Goal: Task Accomplishment & Management: Use online tool/utility

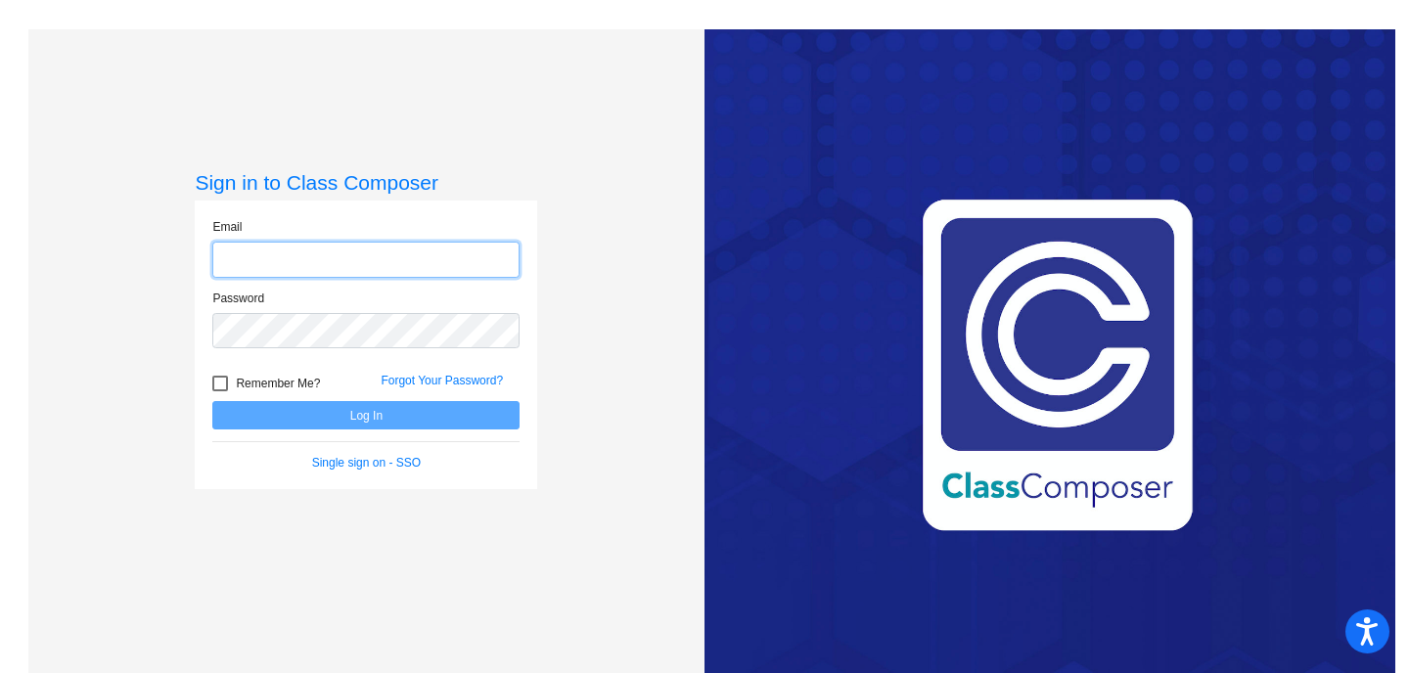
click at [285, 262] on input "email" at bounding box center [365, 260] width 307 height 36
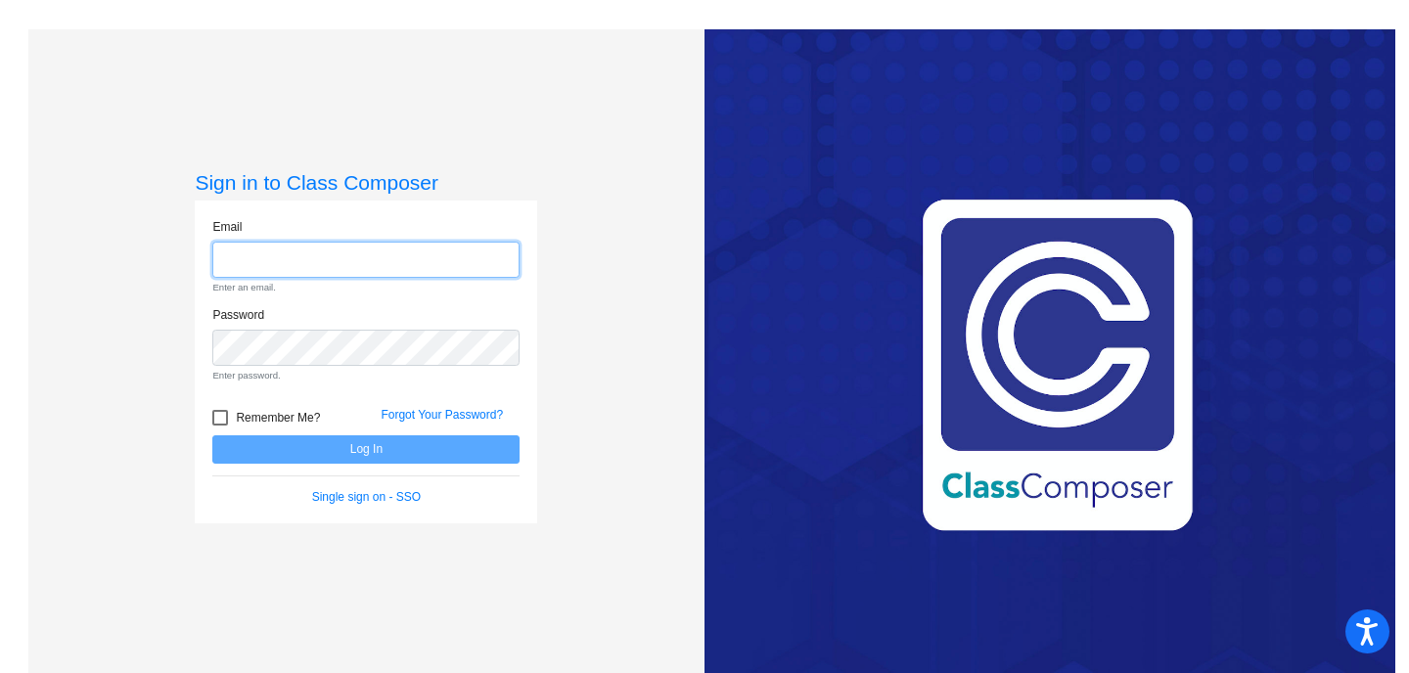
type input "[PERSON_NAME][EMAIL_ADDRESS][PERSON_NAME][DOMAIN_NAME]"
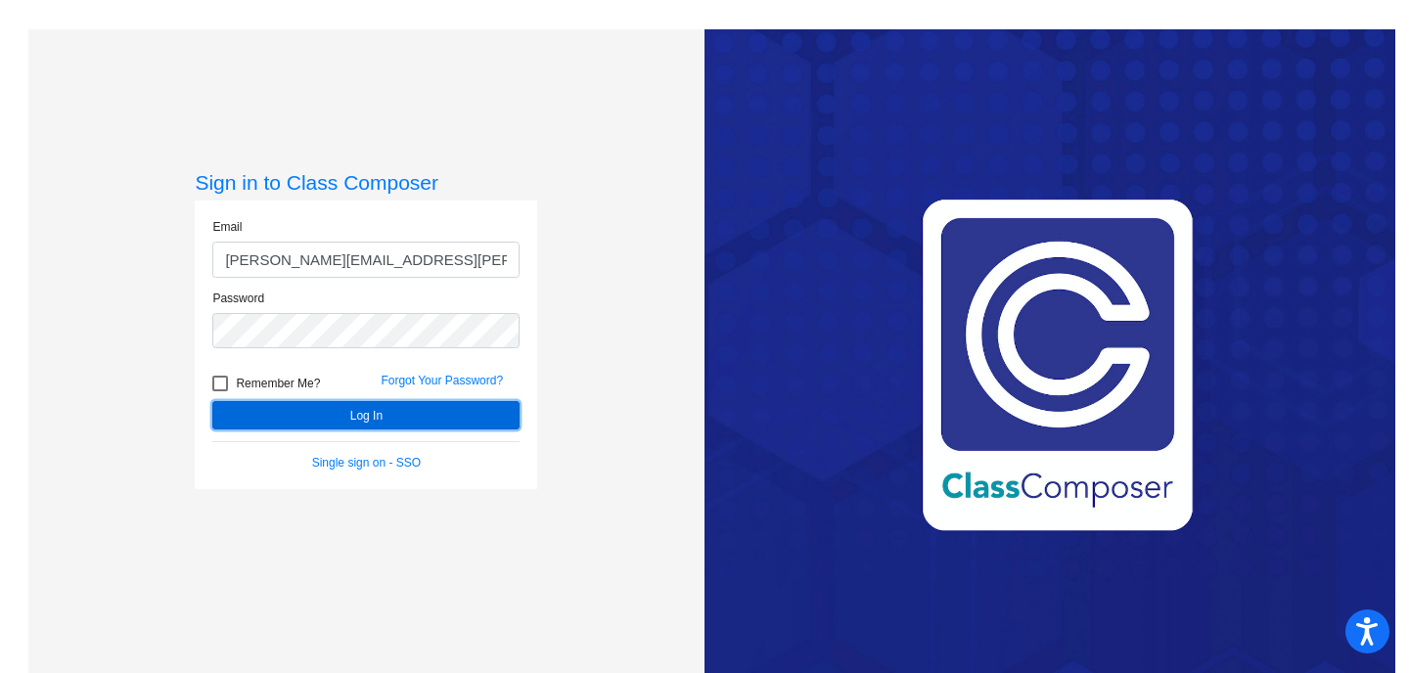
click at [326, 423] on button "Log In" at bounding box center [365, 415] width 307 height 28
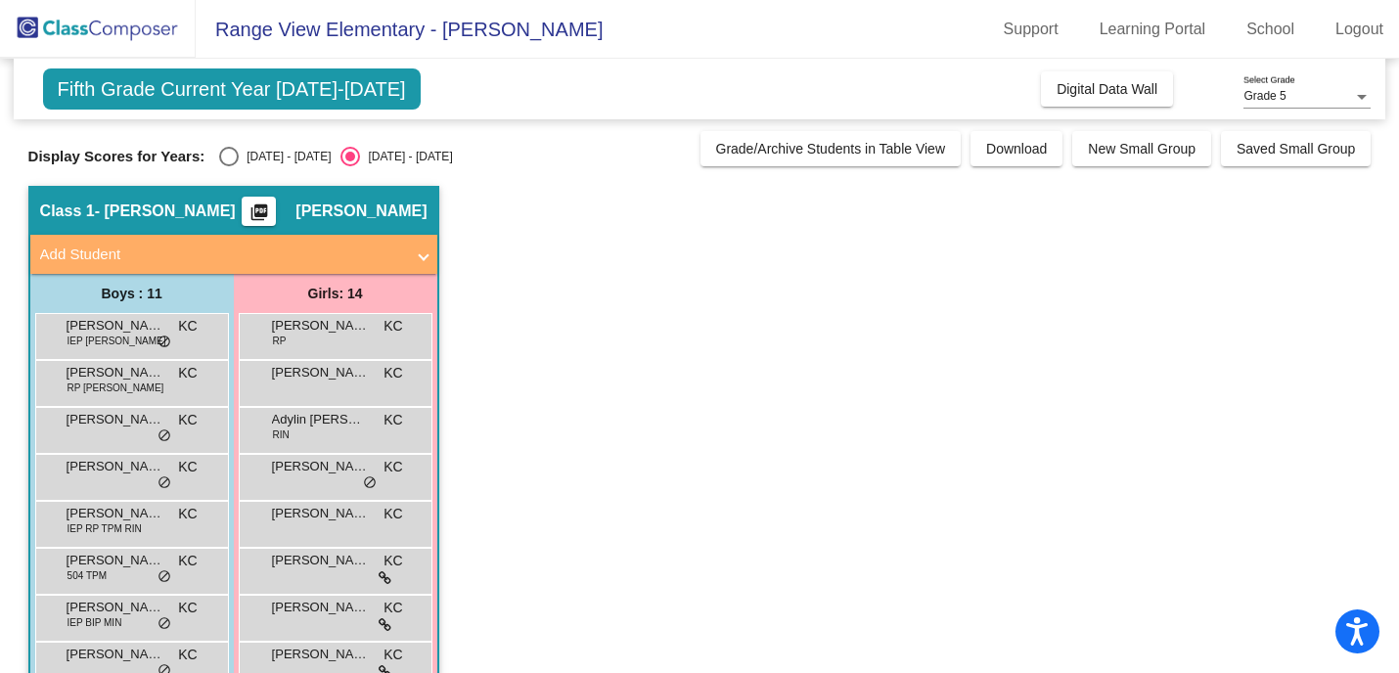
click at [231, 145] on div "Display Scores for Years: [DATE] - [DATE] [DATE] - [DATE] Grade/Archive Student…" at bounding box center [700, 148] width 1344 height 35
click at [231, 155] on div "Select an option" at bounding box center [229, 157] width 20 height 20
click at [229, 166] on input "[DATE] - [DATE]" at bounding box center [228, 166] width 1 height 1
radio input "true"
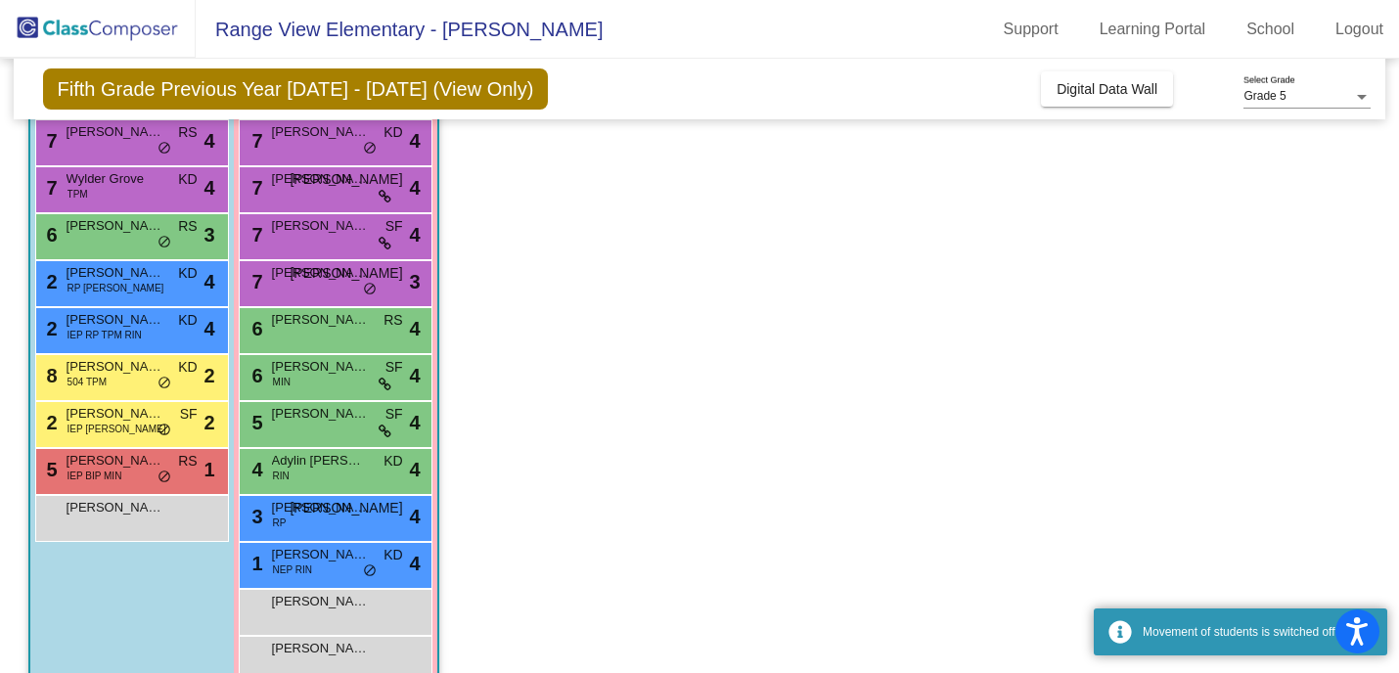
scroll to position [329, 0]
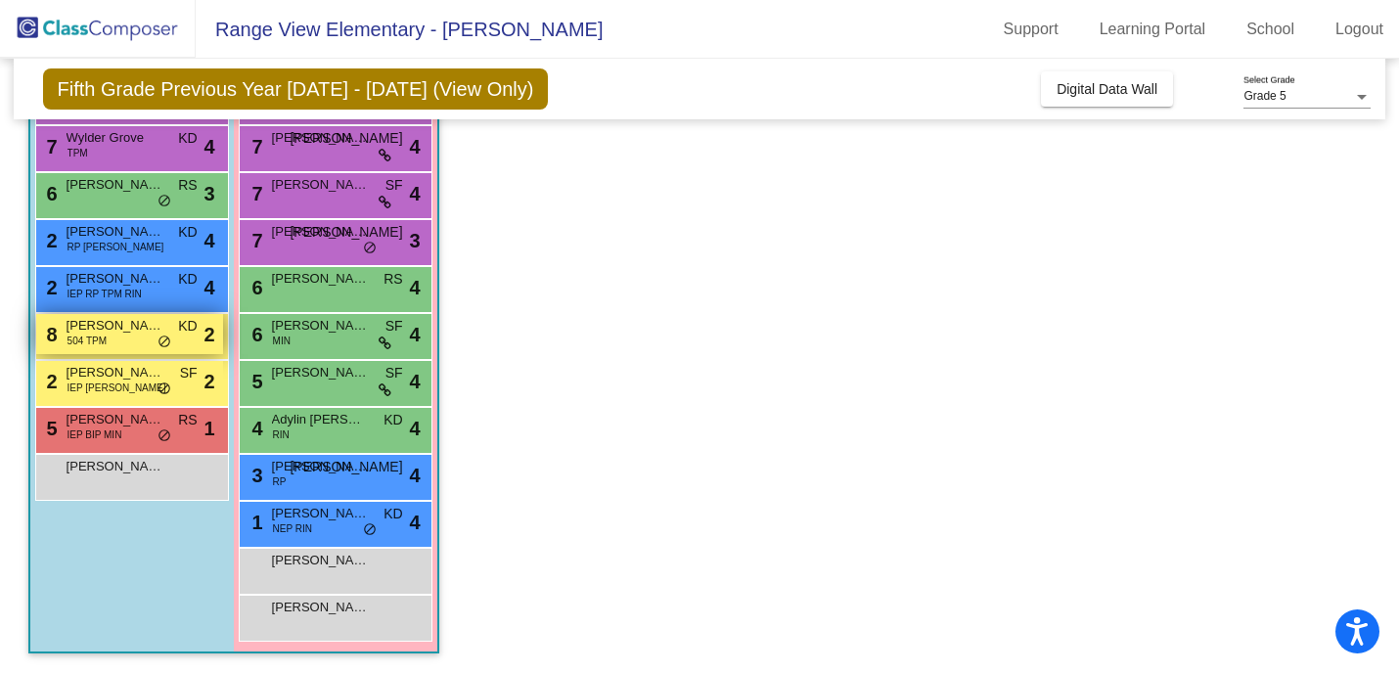
click at [136, 332] on span "[PERSON_NAME]" at bounding box center [116, 326] width 98 height 20
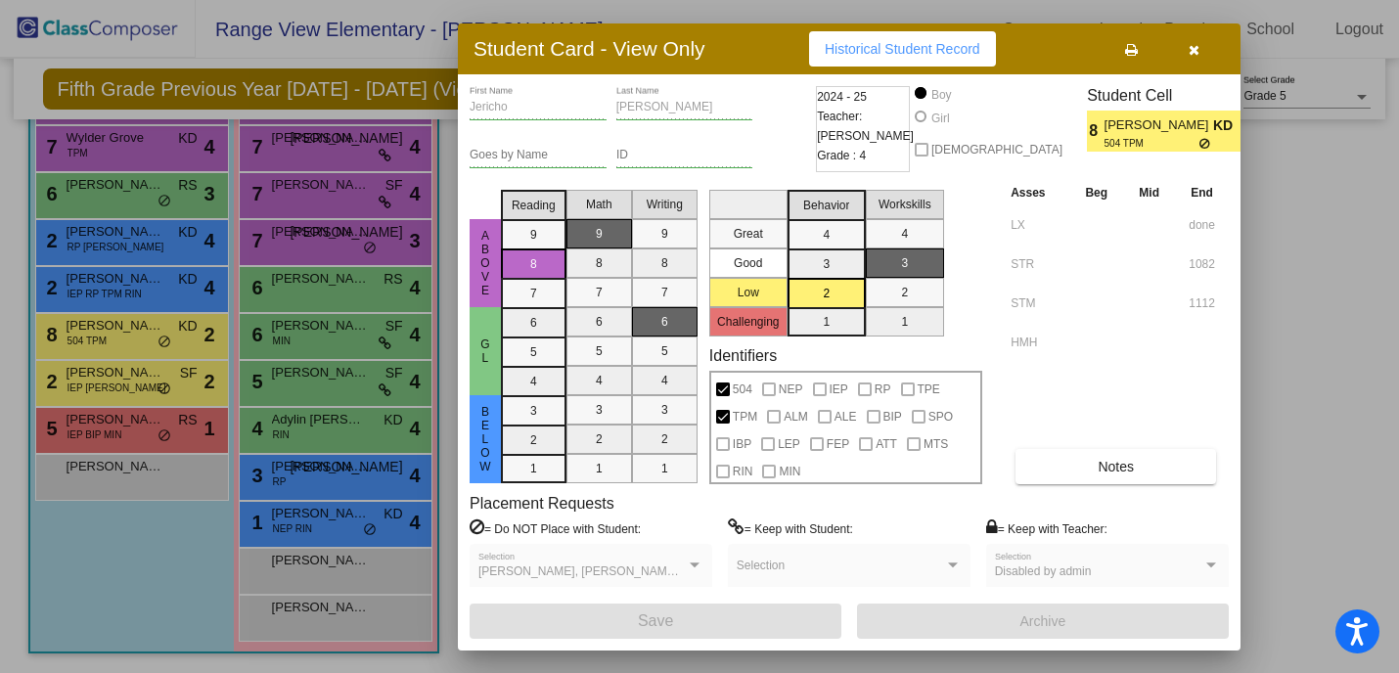
click at [1134, 46] on icon at bounding box center [1131, 50] width 13 height 14
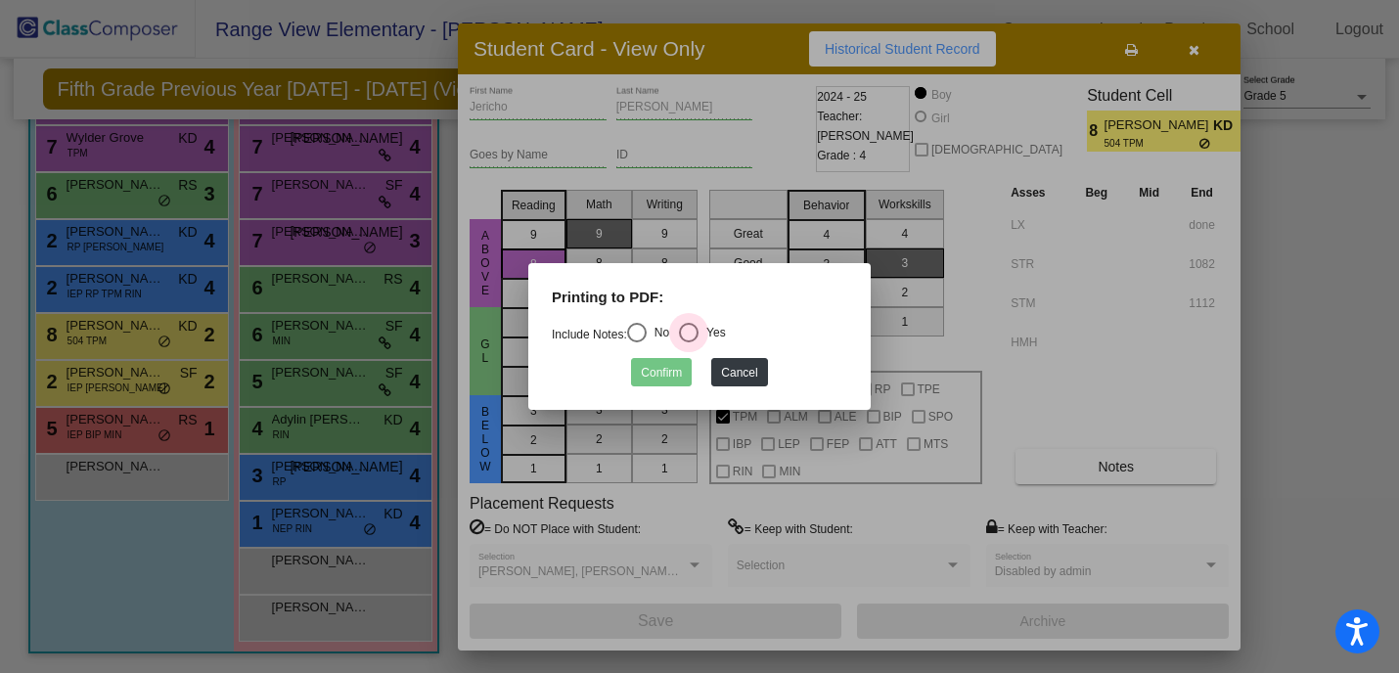
click at [699, 330] on div "Select an option" at bounding box center [689, 333] width 20 height 20
click at [689, 343] on input "Yes" at bounding box center [688, 343] width 1 height 1
radio input "true"
click at [657, 371] on button "Confirm" at bounding box center [661, 372] width 61 height 28
